Goal: Transaction & Acquisition: Purchase product/service

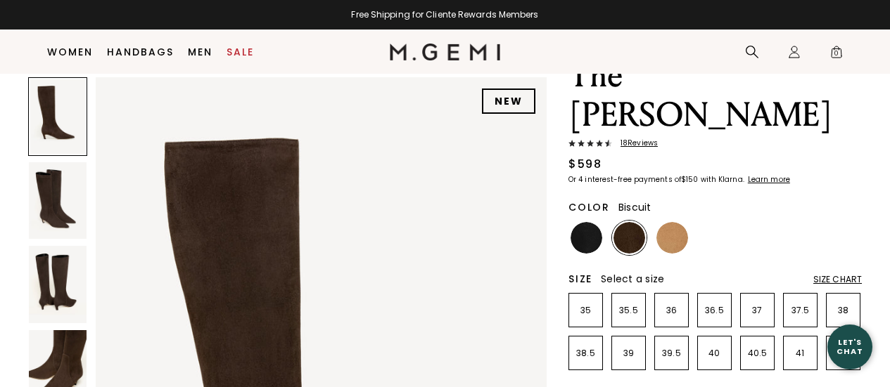
click at [677, 222] on img at bounding box center [672, 238] width 32 height 32
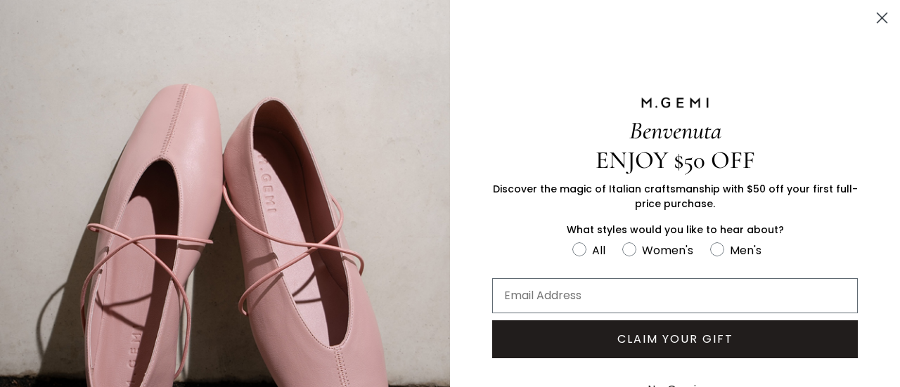
click at [875, 23] on circle "Close dialog" at bounding box center [882, 17] width 23 height 23
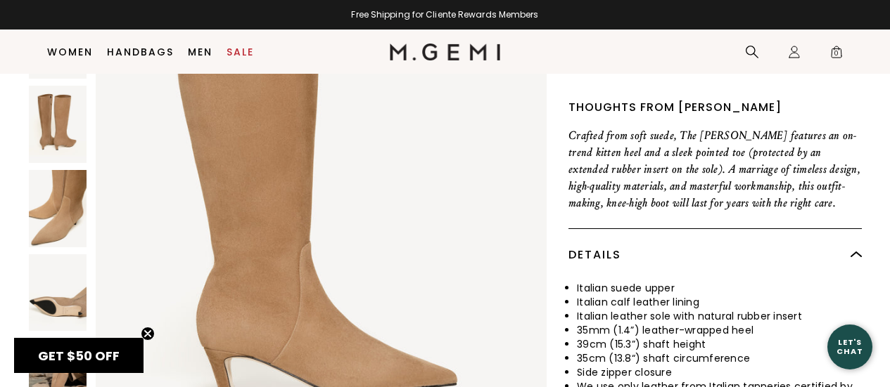
scroll to position [519, 0]
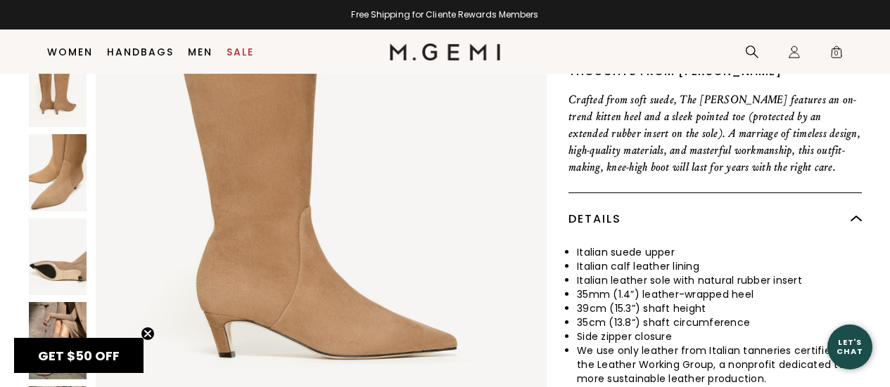
click at [67, 302] on img at bounding box center [58, 340] width 58 height 77
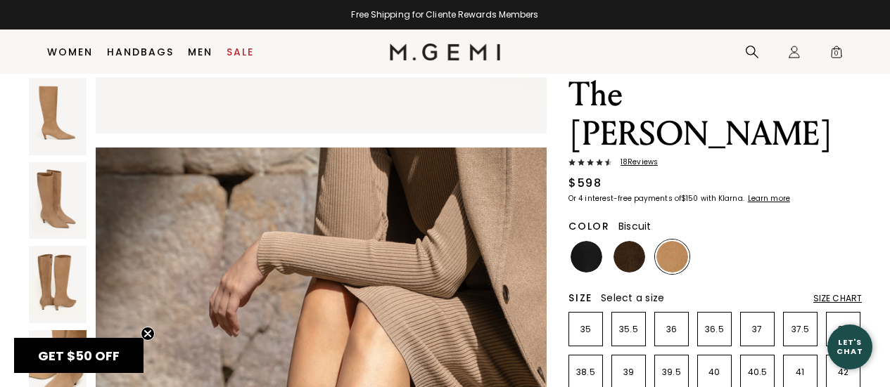
scroll to position [0, 0]
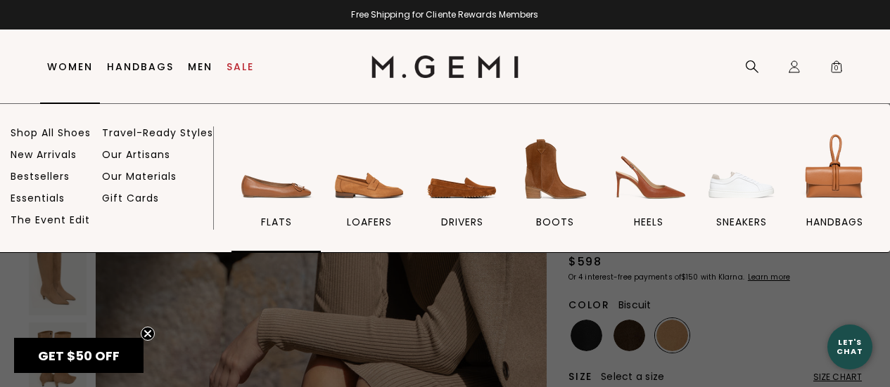
click at [299, 198] on img at bounding box center [276, 169] width 79 height 79
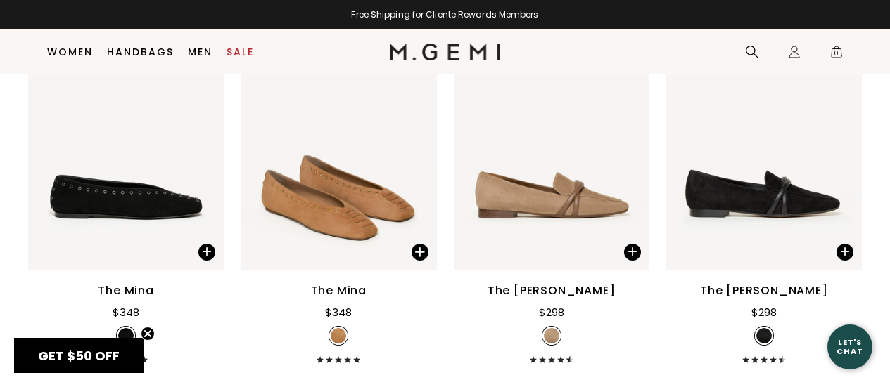
scroll to position [270, 0]
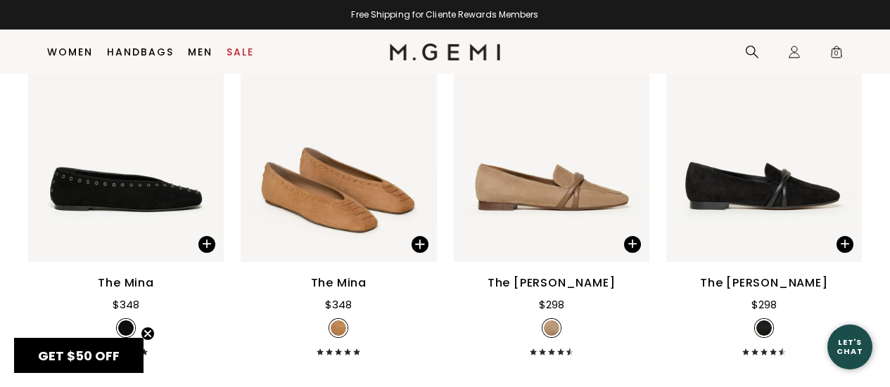
drag, startPoint x: 892, startPoint y: 32, endPoint x: 896, endPoint y: 82, distance: 50.1
click at [558, 185] on img at bounding box center [552, 131] width 196 height 261
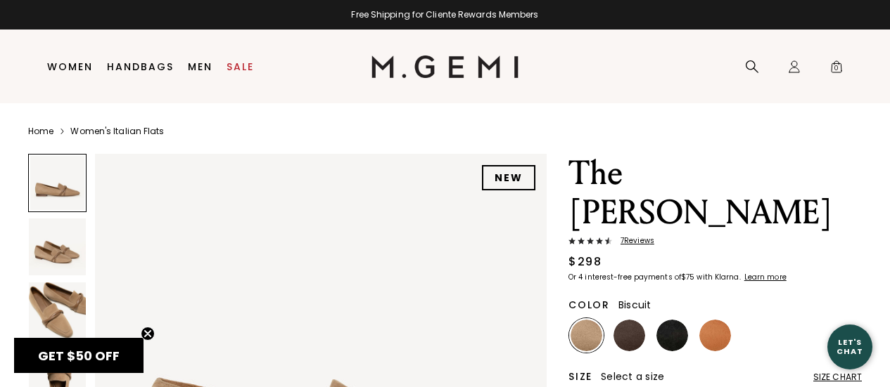
drag, startPoint x: 888, startPoint y: 37, endPoint x: 885, endPoint y: 45, distance: 8.9
click at [885, 45] on header "Icons/20x20/hamburger@2x Women Shop All Shoes New Arrivals Bestsellers Essentia…" at bounding box center [445, 67] width 890 height 74
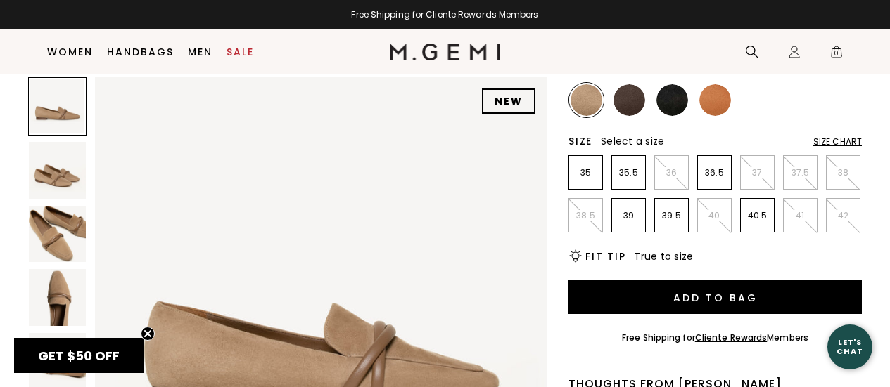
scroll to position [232, 0]
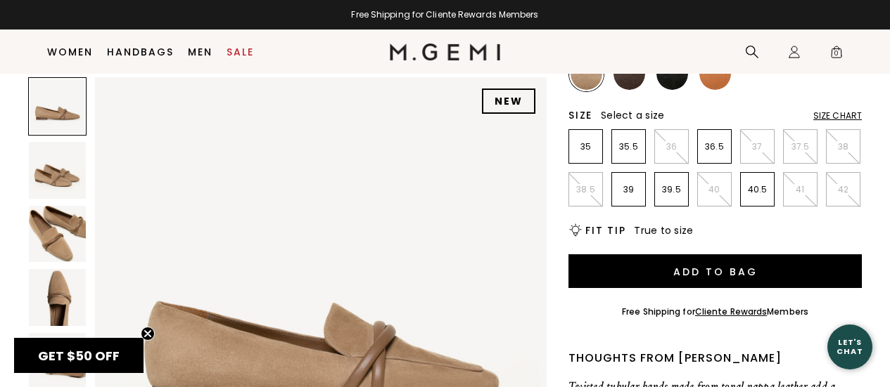
click at [41, 236] on img at bounding box center [57, 234] width 57 height 57
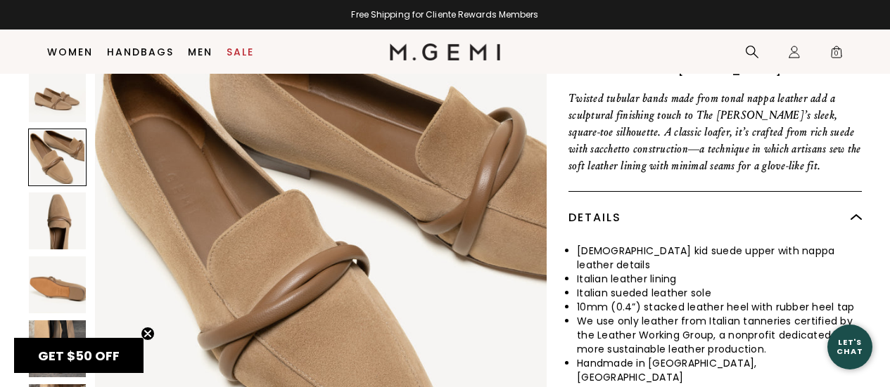
scroll to position [523, 0]
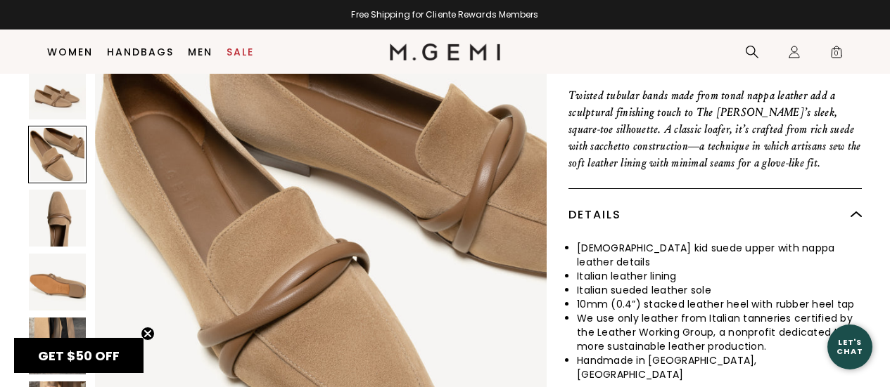
click at [53, 318] on img at bounding box center [57, 346] width 57 height 57
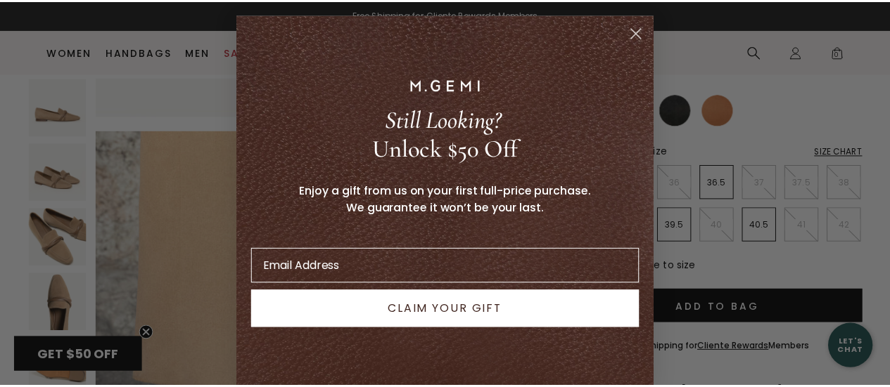
scroll to position [2321, 0]
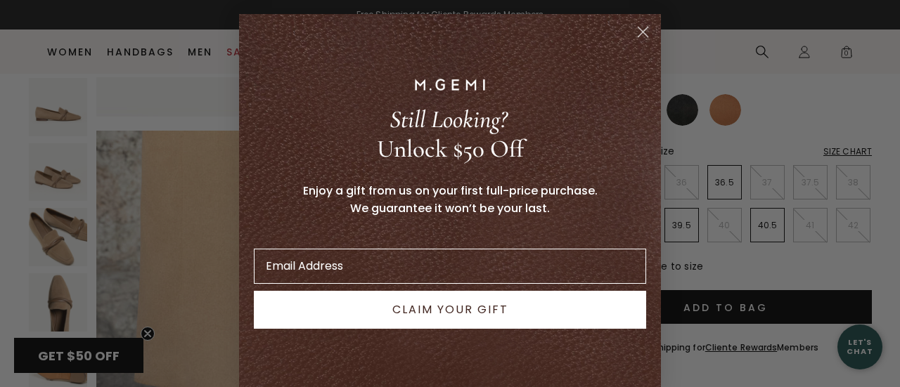
drag, startPoint x: 895, startPoint y: 82, endPoint x: 899, endPoint y: 47, distance: 34.7
click at [646, 36] on circle "Close dialog" at bounding box center [643, 31] width 23 height 23
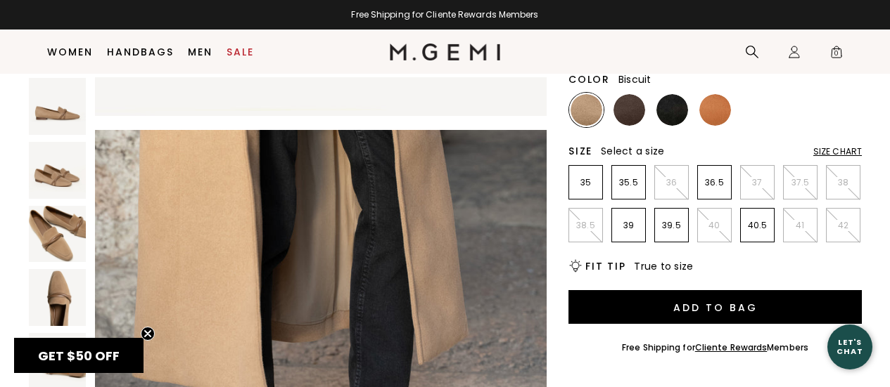
scroll to position [140, 0]
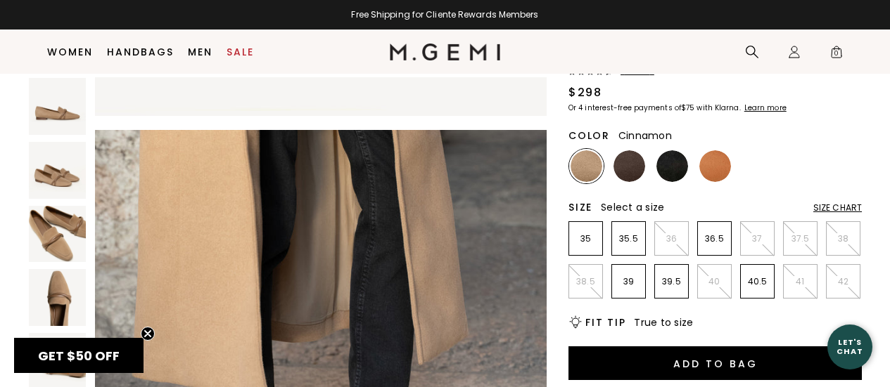
click at [722, 150] on img at bounding box center [715, 166] width 32 height 32
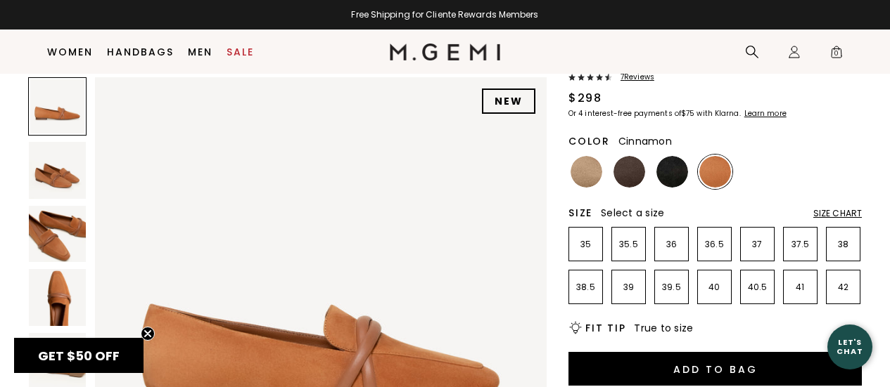
scroll to position [99, 0]
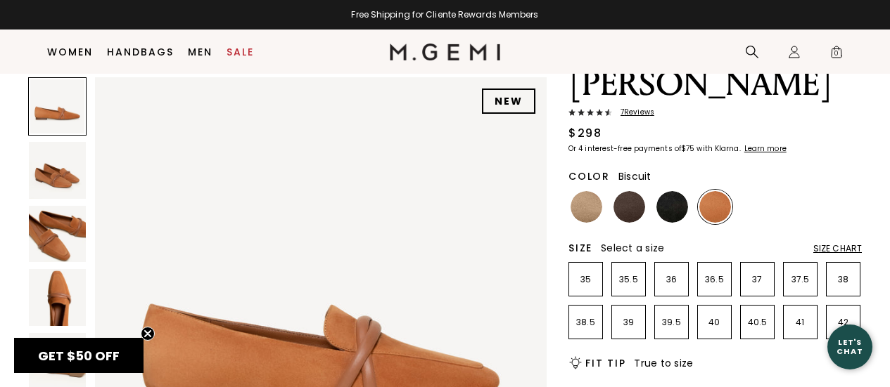
click at [580, 191] on img at bounding box center [586, 207] width 32 height 32
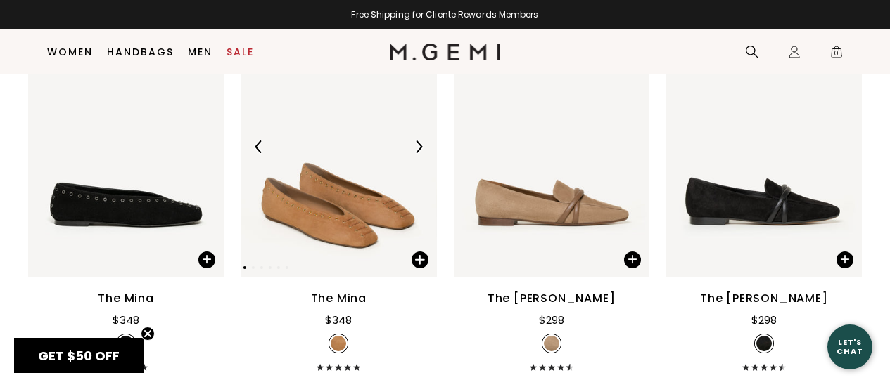
scroll to position [270, 0]
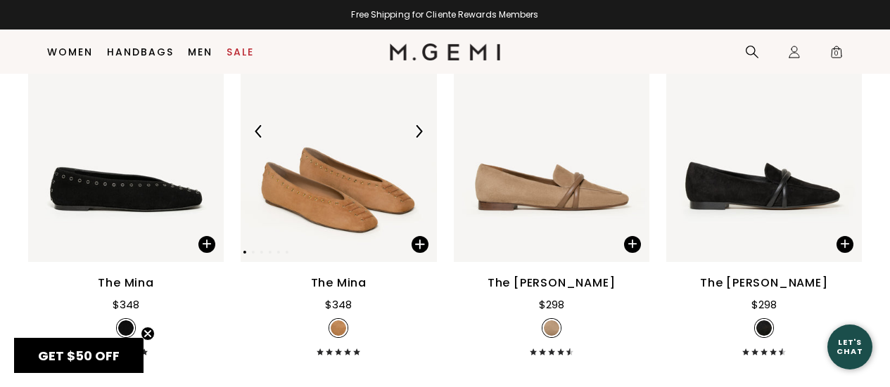
click at [342, 201] on img at bounding box center [339, 131] width 196 height 261
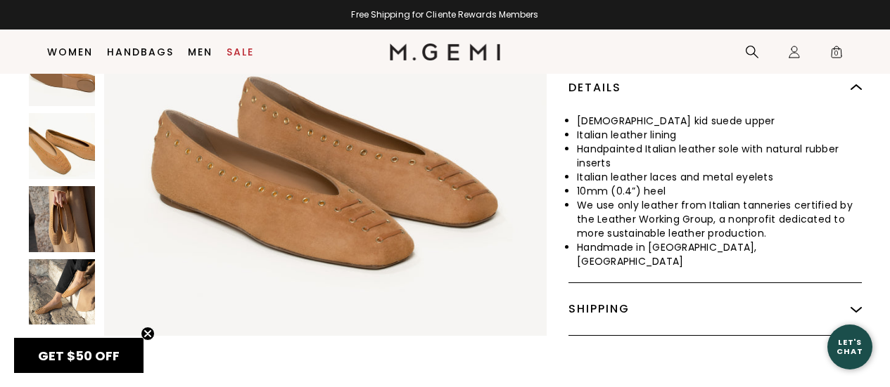
scroll to position [598, 0]
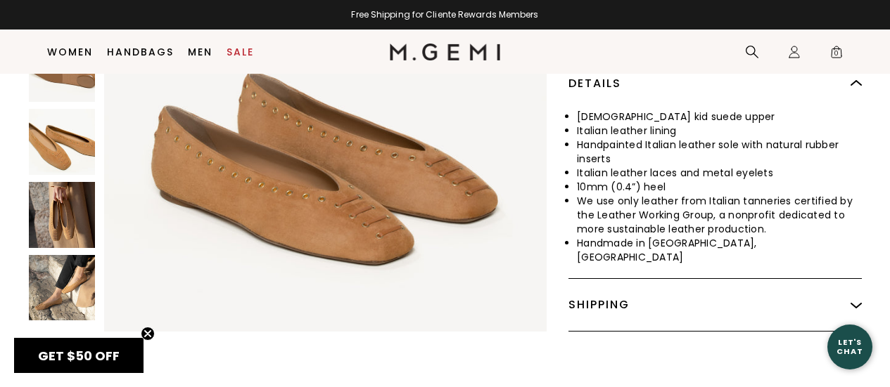
click at [80, 282] on img at bounding box center [62, 288] width 66 height 66
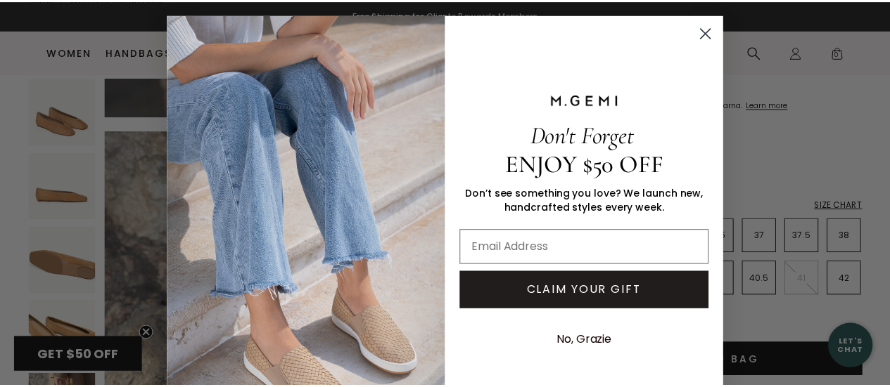
scroll to position [2275, 0]
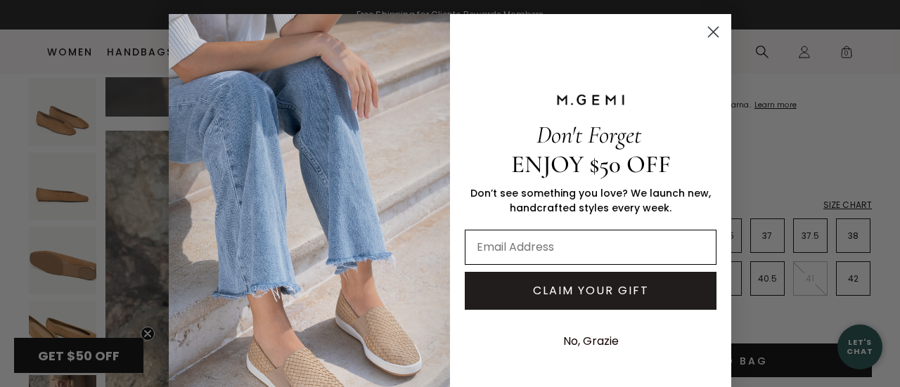
click at [553, 252] on input "Email Address" at bounding box center [591, 247] width 252 height 35
type input "[EMAIL_ADDRESS][DOMAIN_NAME]"
click at [579, 290] on button "CLAIM YOUR GIFT" at bounding box center [591, 291] width 252 height 38
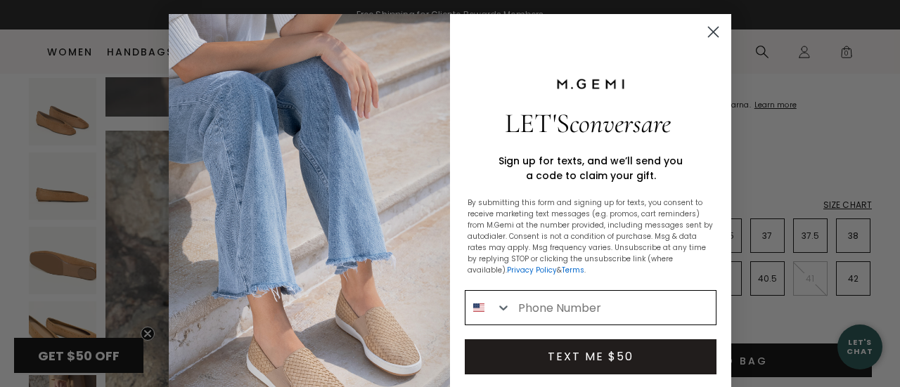
click at [576, 312] on input "Phone Number" at bounding box center [613, 308] width 205 height 34
type input "[PHONE_NUMBER]"
click at [588, 351] on button "TEXT ME $50" at bounding box center [591, 357] width 252 height 35
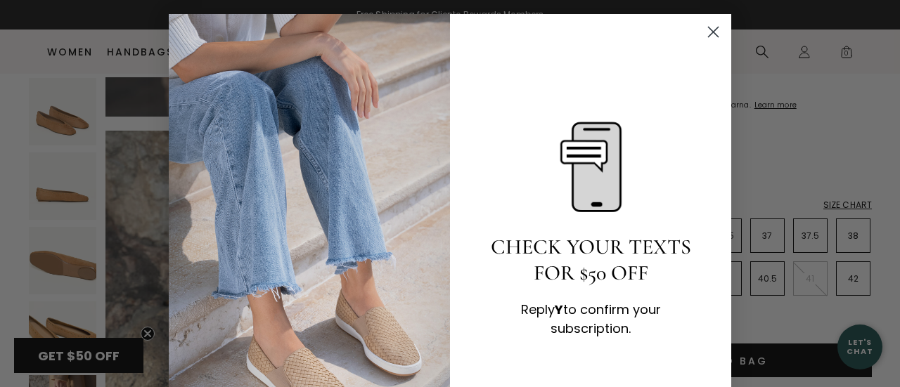
click at [705, 38] on circle "Close dialog" at bounding box center [713, 31] width 23 height 23
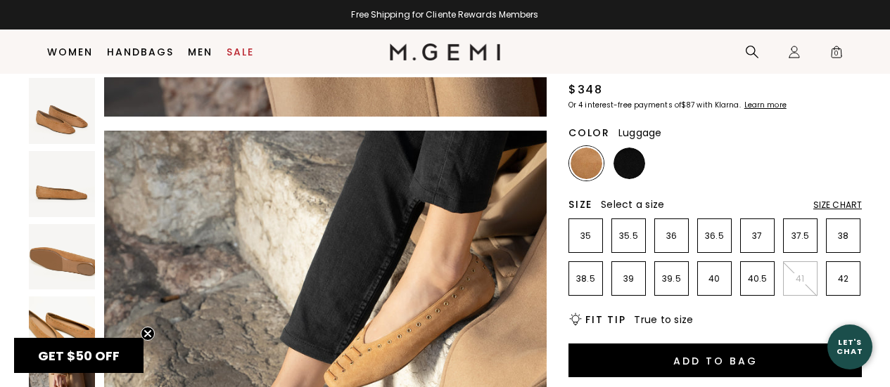
scroll to position [2230, 0]
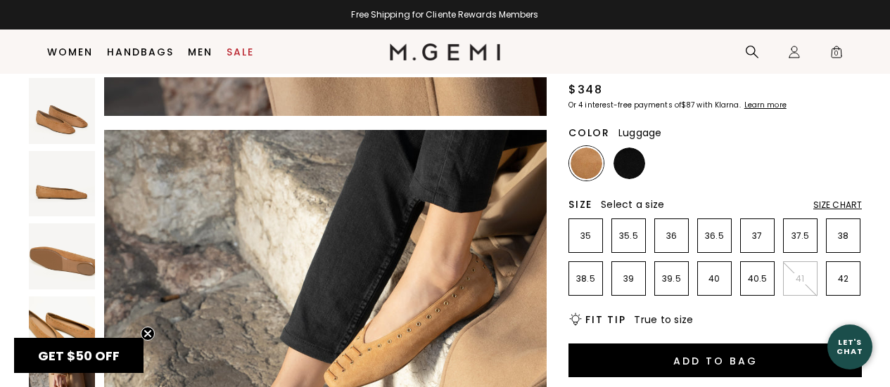
click at [573, 162] on img at bounding box center [586, 164] width 32 height 32
click at [577, 278] on p "38.5" at bounding box center [585, 279] width 33 height 11
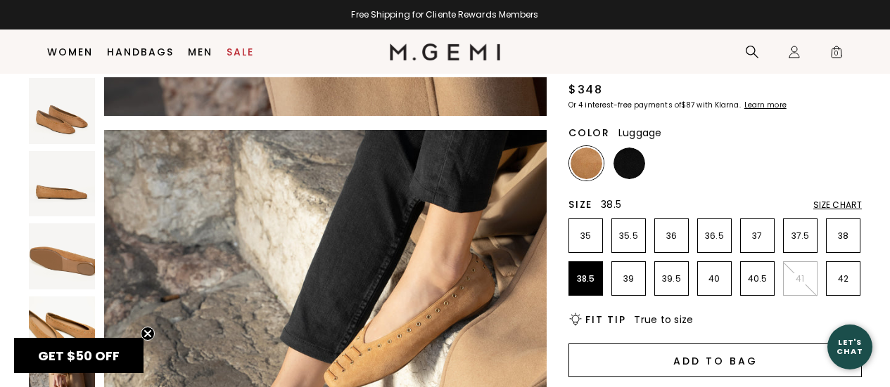
click at [724, 359] on button "Add to Bag" at bounding box center [714, 361] width 293 height 34
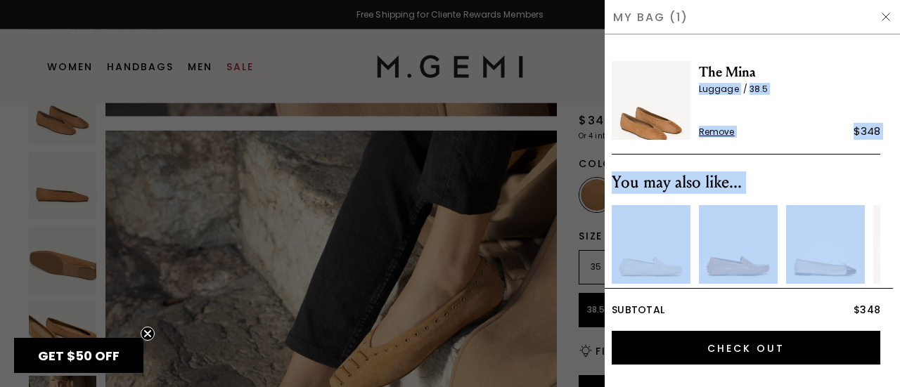
drag, startPoint x: 880, startPoint y: 76, endPoint x: 876, endPoint y: 178, distance: 102.1
click at [875, 183] on div "The Mina Luggage 38.5 Remove $348 You may also like... The Felize Suede The Pas…" at bounding box center [752, 167] width 281 height 241
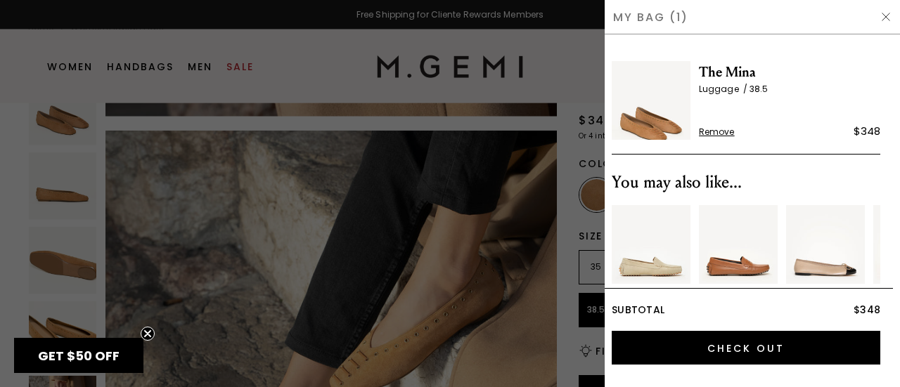
click at [889, 17] on div "My Bag (1)" at bounding box center [752, 17] width 295 height 34
click at [887, 14] on img at bounding box center [885, 16] width 11 height 11
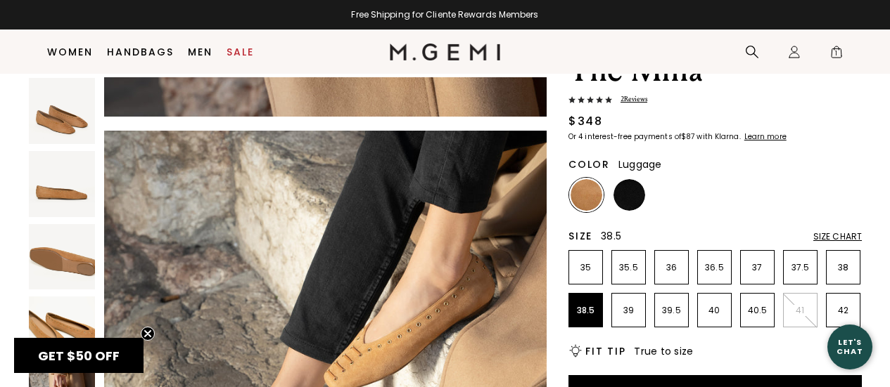
scroll to position [2230, 0]
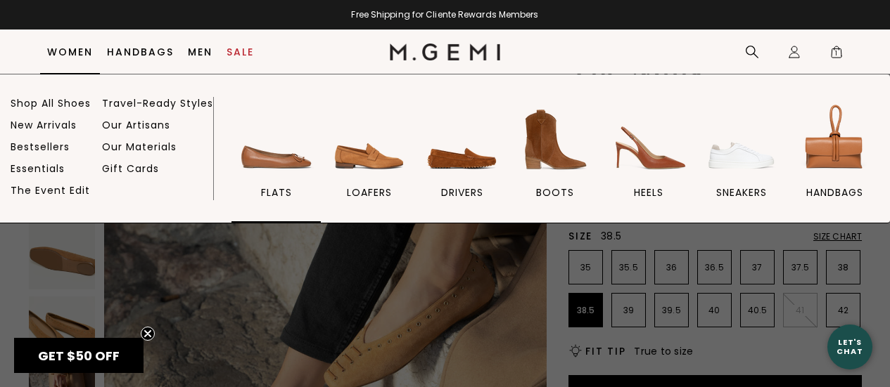
click at [292, 193] on span "flats" at bounding box center [276, 192] width 31 height 13
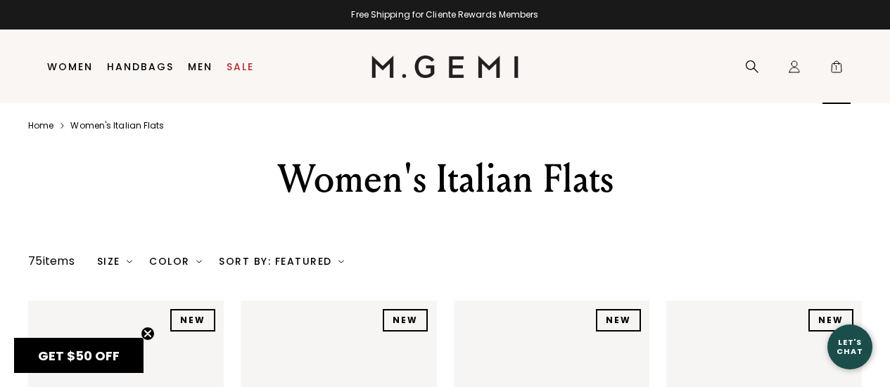
click at [833, 66] on span "1" at bounding box center [836, 70] width 14 height 14
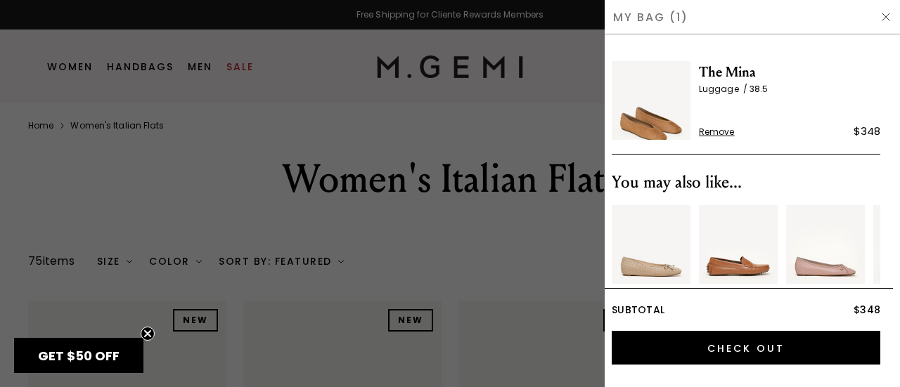
click at [885, 18] on img at bounding box center [885, 16] width 11 height 11
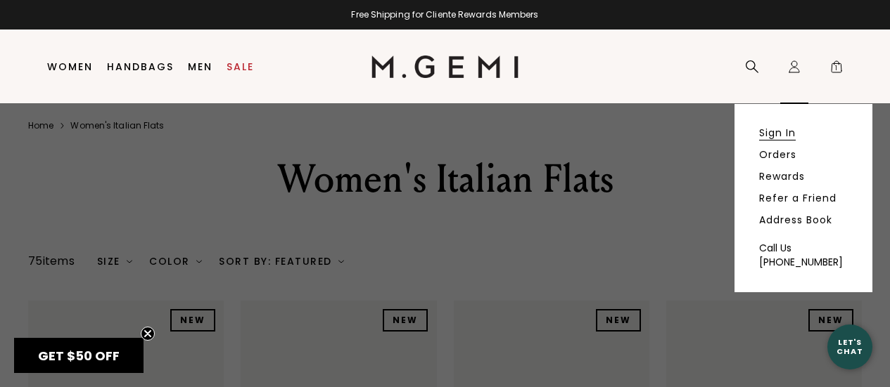
click at [778, 128] on link "Sign In" at bounding box center [777, 133] width 37 height 13
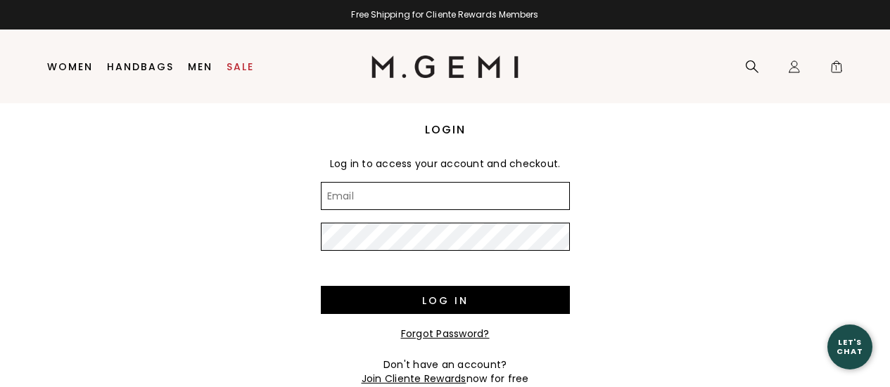
click at [431, 198] on input "Email" at bounding box center [445, 196] width 249 height 28
click at [458, 189] on input "Email" at bounding box center [445, 196] width 249 height 28
type input ";"
type input "pcap71@yahoo.com"
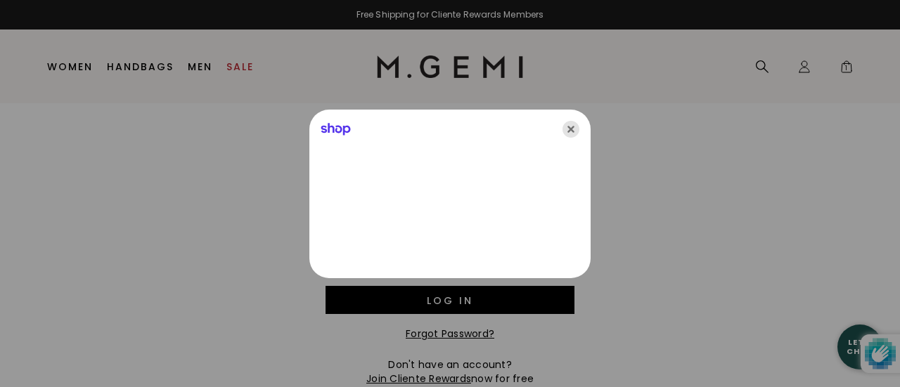
click at [575, 125] on icon "Close" at bounding box center [571, 129] width 17 height 17
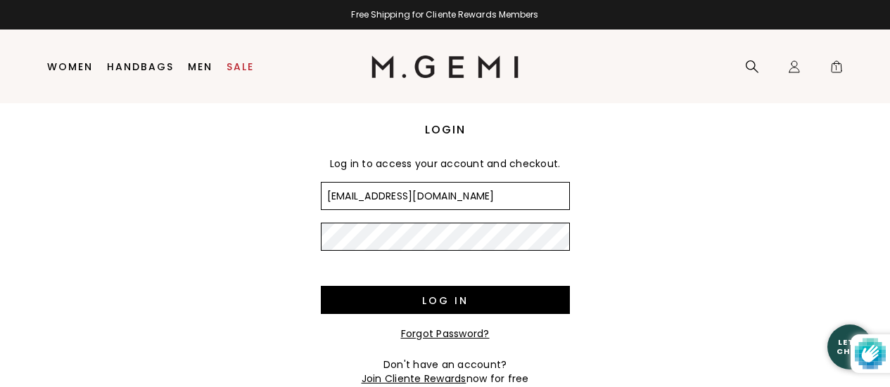
click at [321, 286] on input "Log in" at bounding box center [445, 300] width 249 height 28
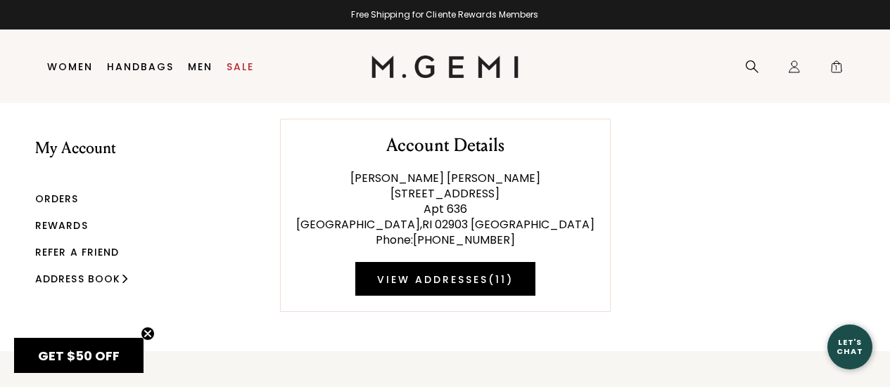
click at [71, 223] on link "Rewards" at bounding box center [61, 226] width 53 height 14
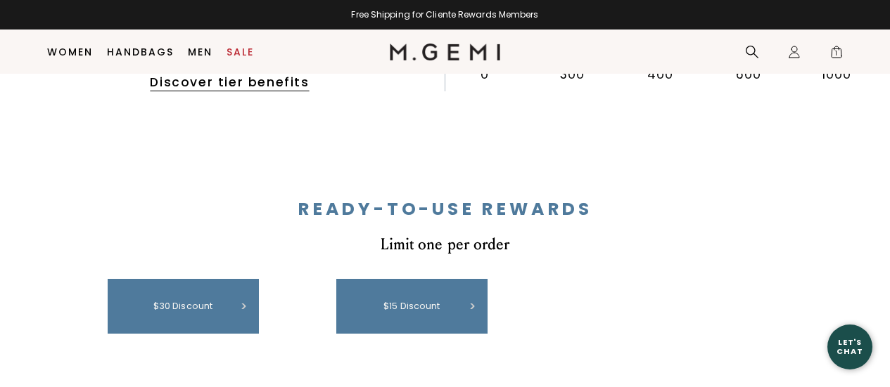
scroll to position [530, 0]
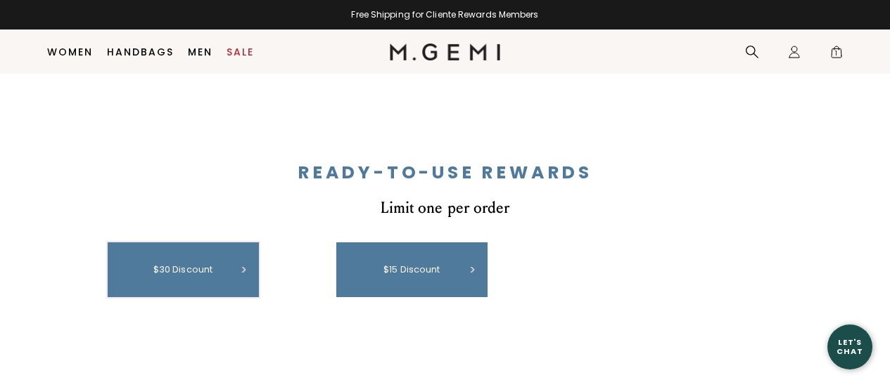
click at [219, 264] on div "$30 discount" at bounding box center [183, 270] width 137 height 41
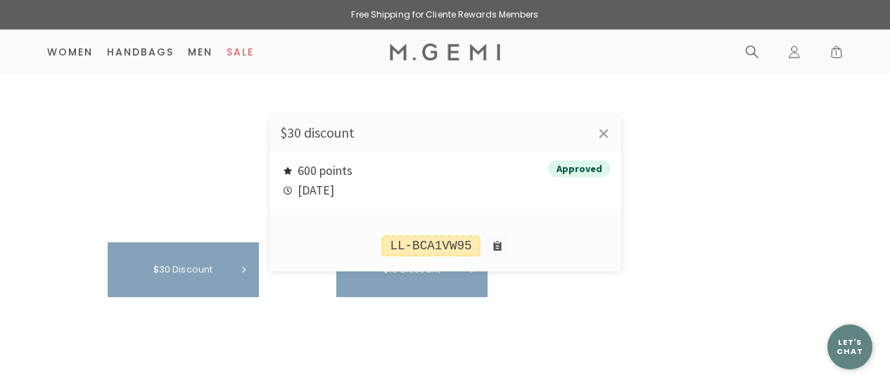
click at [429, 244] on div "LL-BCA1VW95" at bounding box center [430, 246] width 98 height 21
drag, startPoint x: 393, startPoint y: 243, endPoint x: 474, endPoint y: 240, distance: 80.9
click at [474, 240] on div "LL-BCA1VW95" at bounding box center [430, 246] width 98 height 21
copy div "LL-BCA1VW95"
click at [838, 53] on div at bounding box center [445, 193] width 890 height 387
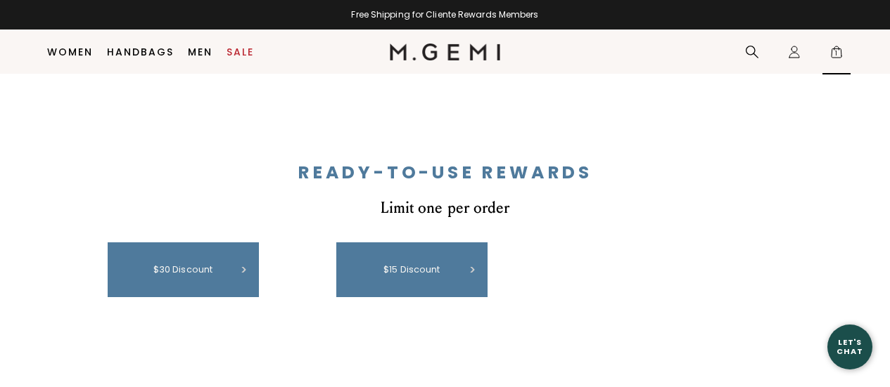
click at [833, 50] on span "1" at bounding box center [836, 55] width 14 height 14
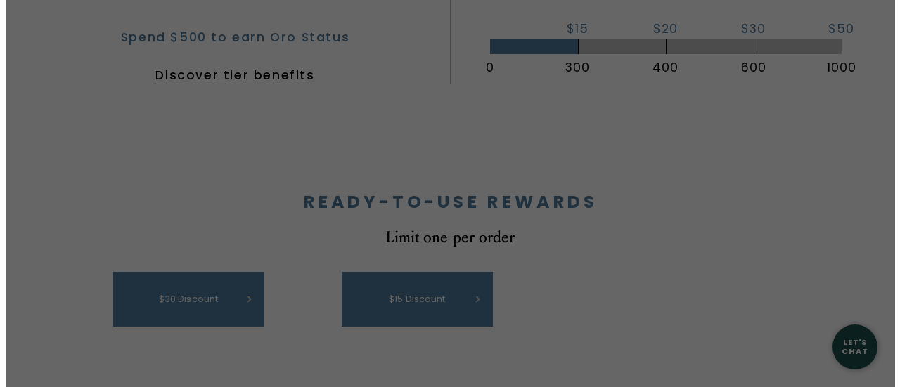
scroll to position [0, 0]
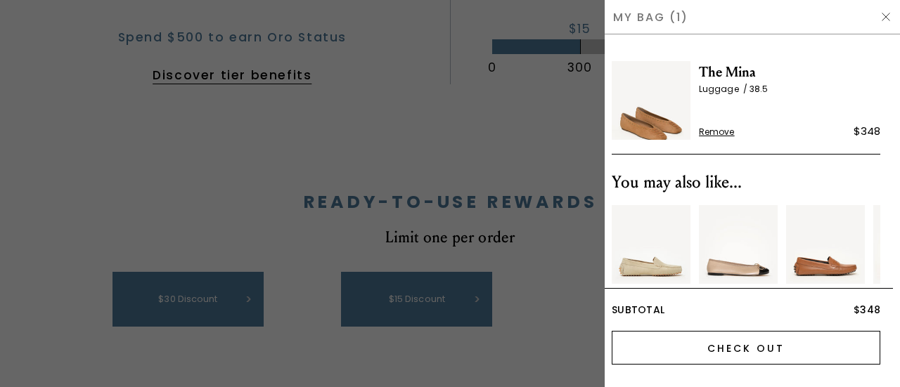
click at [755, 350] on input "Check Out" at bounding box center [746, 348] width 269 height 34
